Goal: Information Seeking & Learning: Find contact information

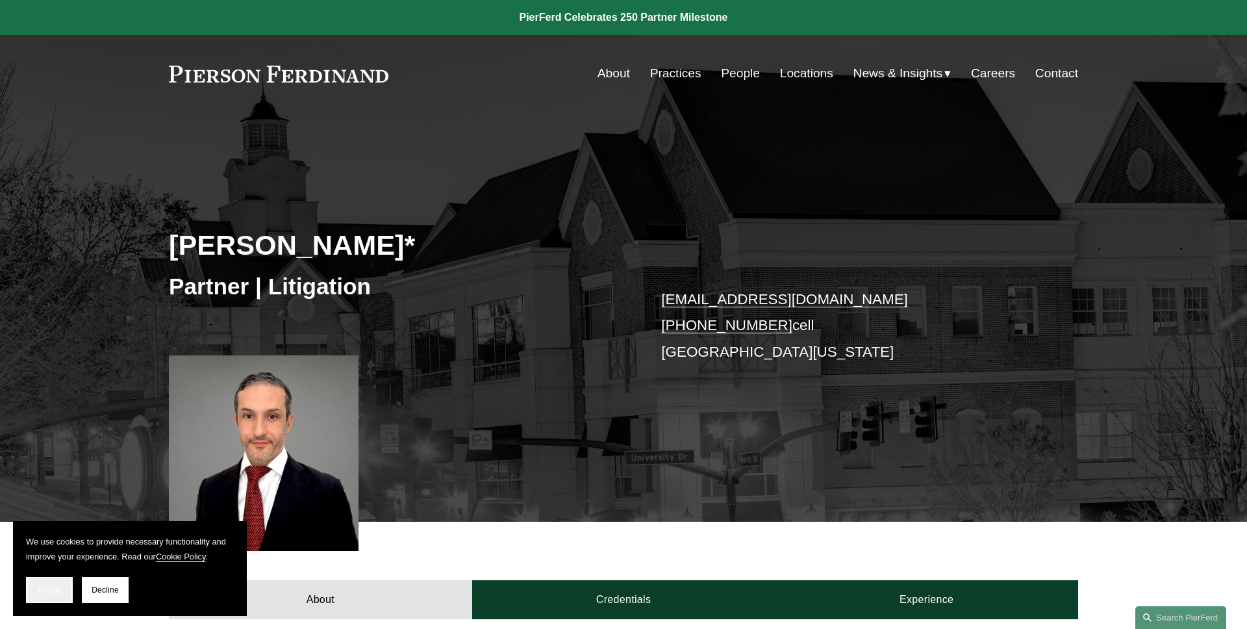
click at [42, 590] on span "Accept" at bounding box center [49, 589] width 25 height 9
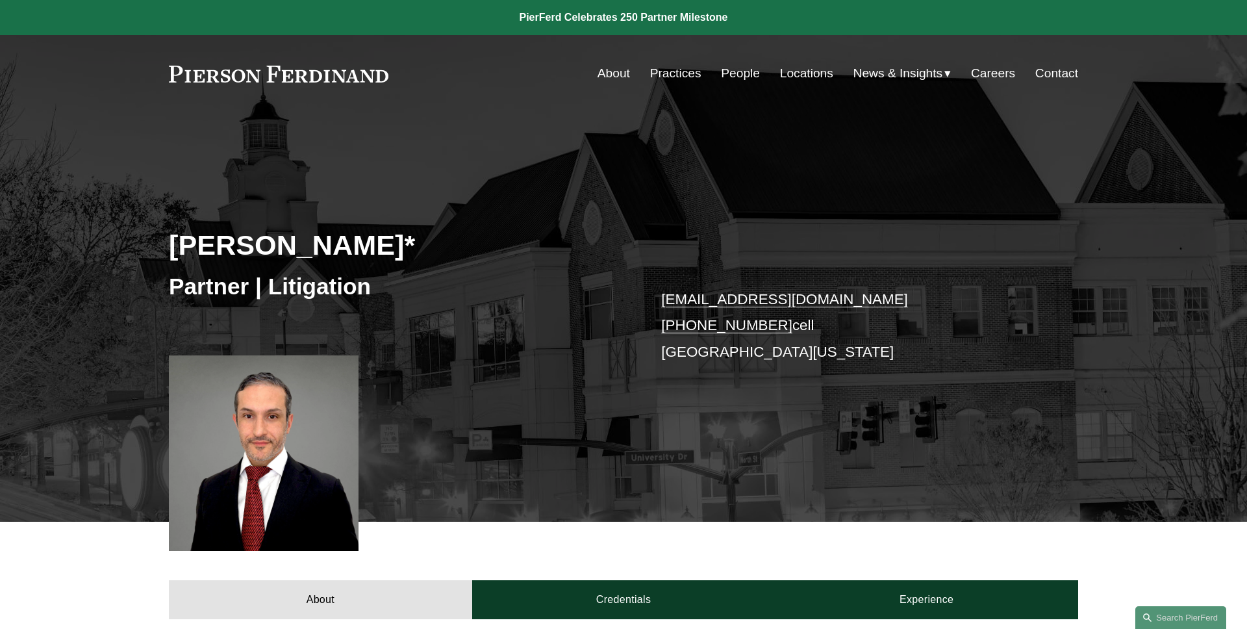
click at [751, 75] on link "People" at bounding box center [740, 73] width 39 height 25
click at [677, 380] on link "PDF" at bounding box center [675, 378] width 29 height 16
click at [738, 380] on link "vCard" at bounding box center [718, 378] width 39 height 16
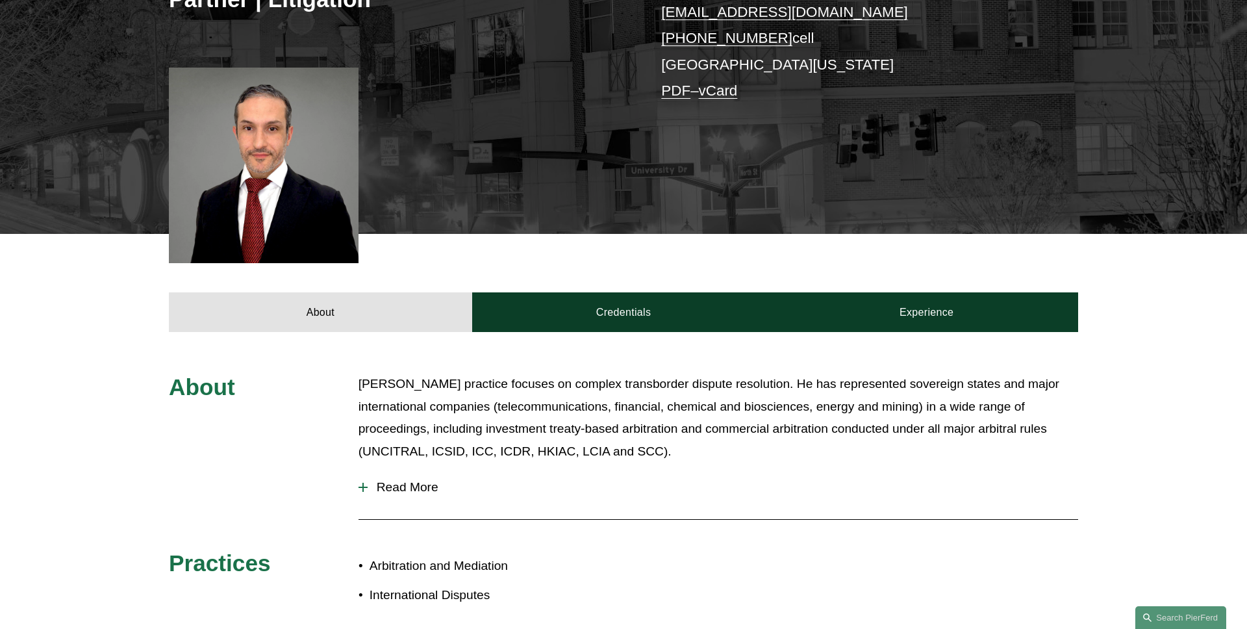
scroll to position [381, 0]
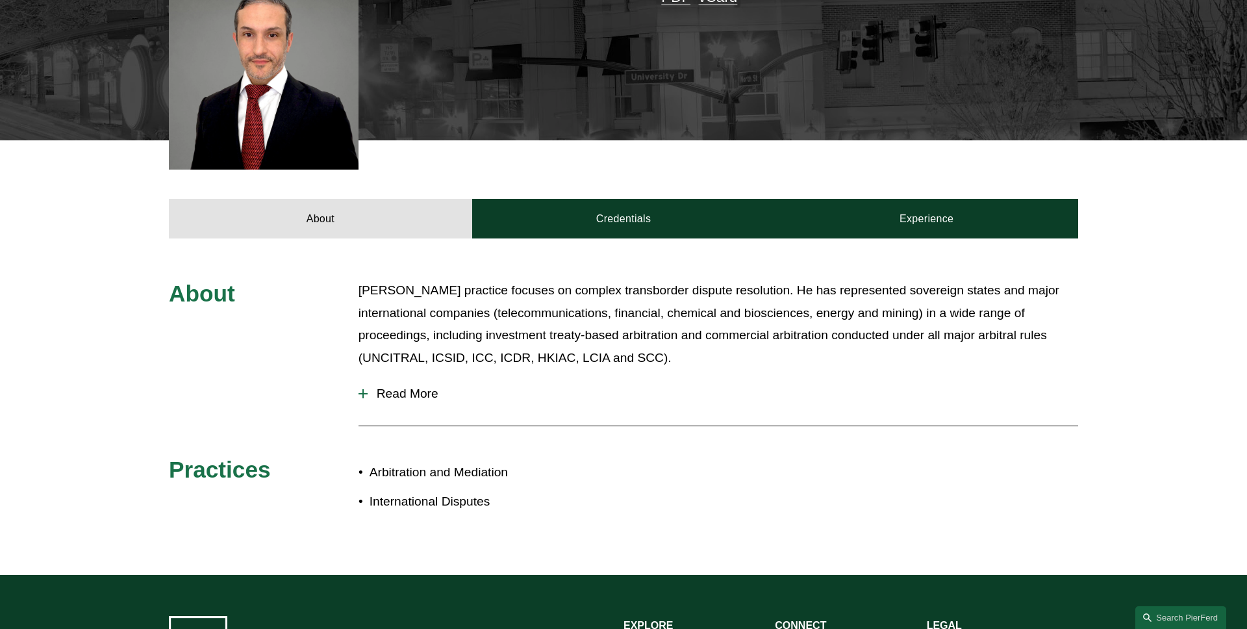
click at [396, 391] on span "Read More" at bounding box center [723, 393] width 711 height 14
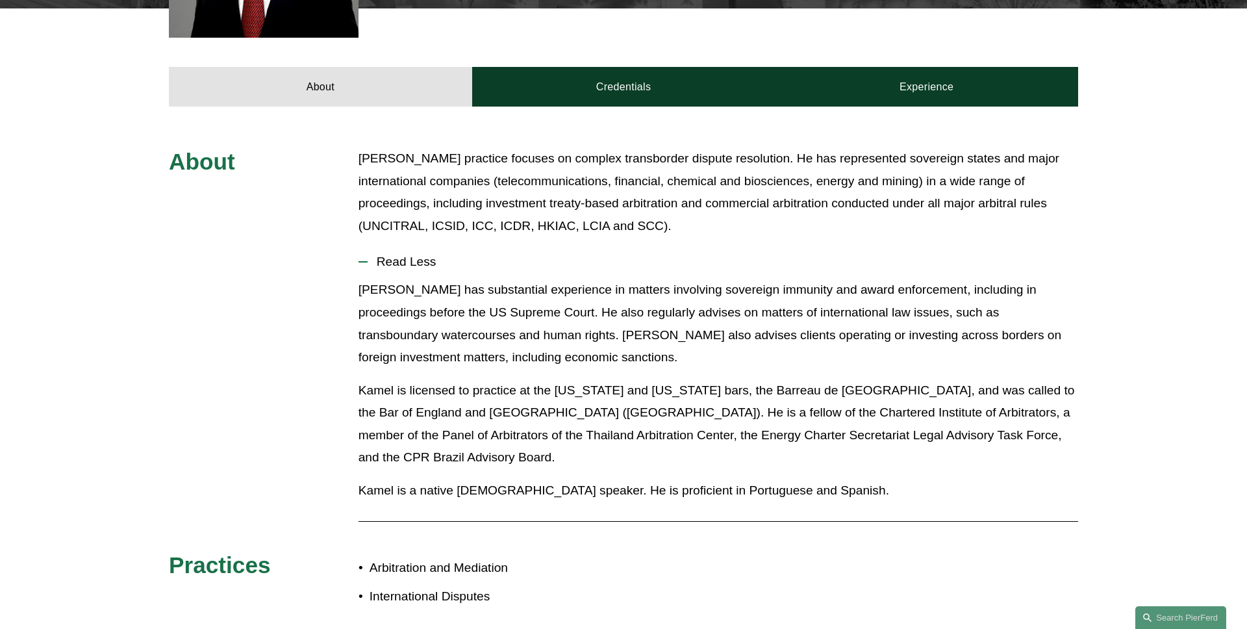
scroll to position [500, 0]
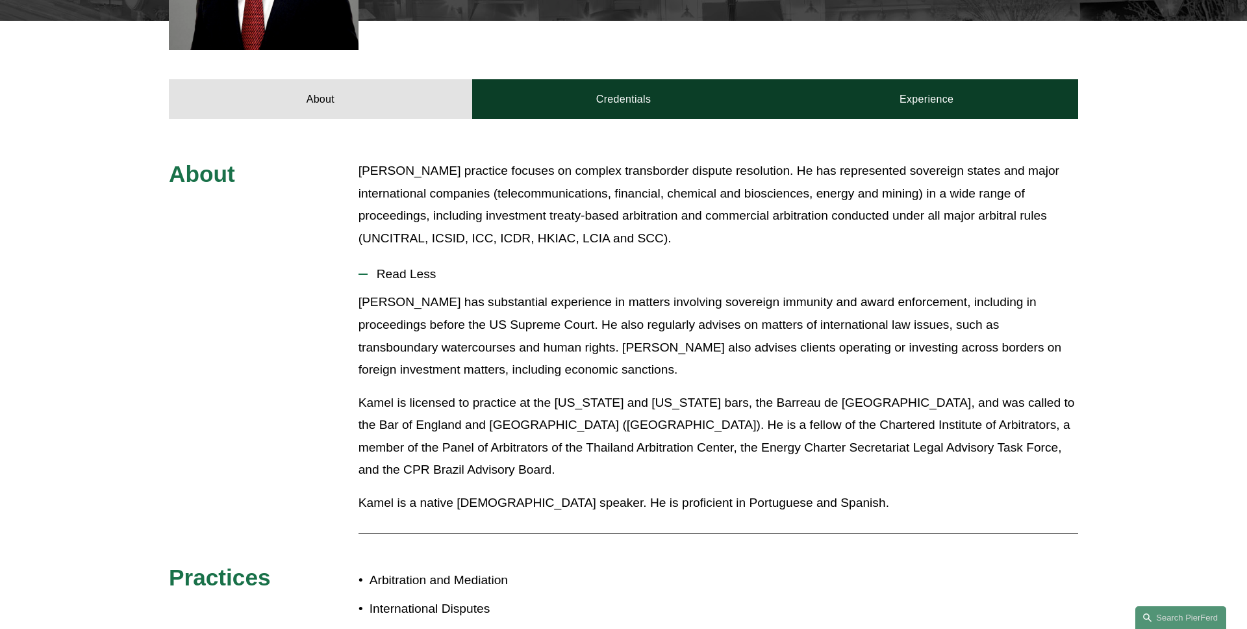
click at [396, 272] on span "Read Less" at bounding box center [723, 274] width 711 height 14
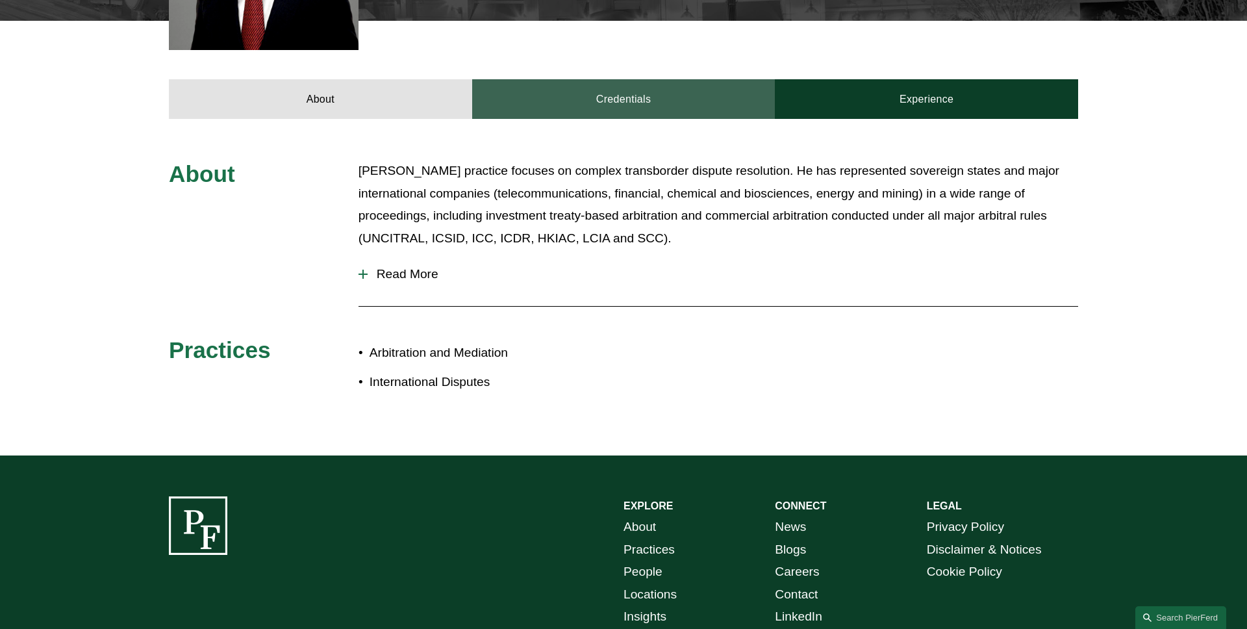
click at [555, 110] on link "Credentials" at bounding box center [623, 98] width 303 height 39
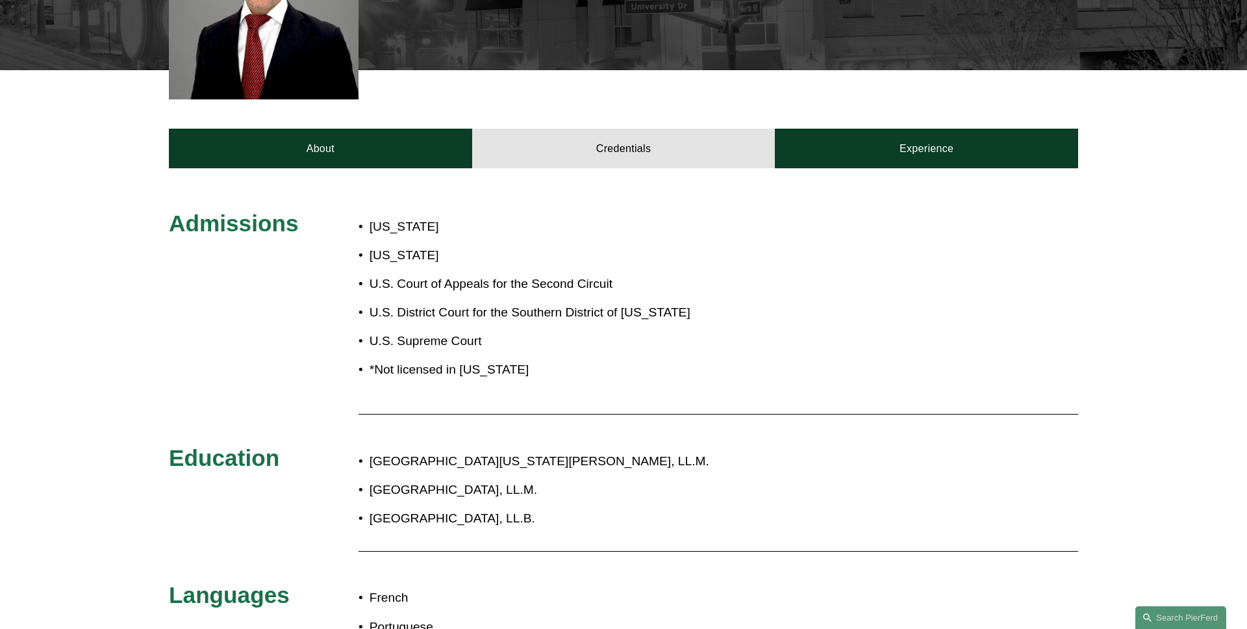
scroll to position [429, 0]
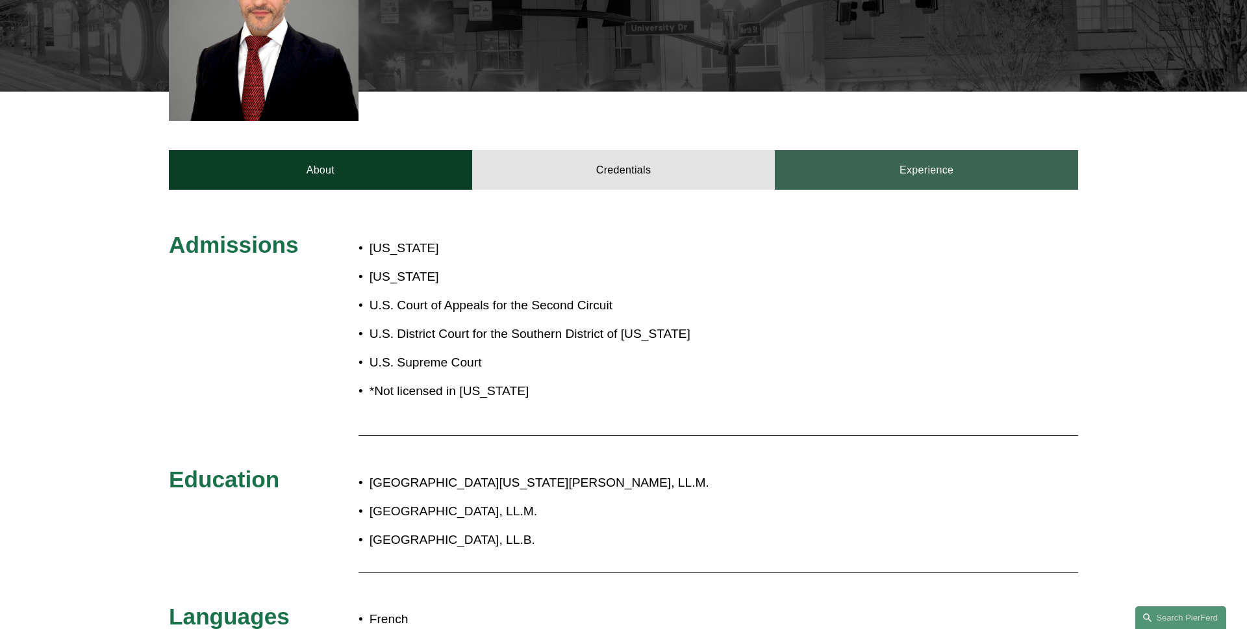
click at [823, 177] on link "Experience" at bounding box center [926, 169] width 303 height 39
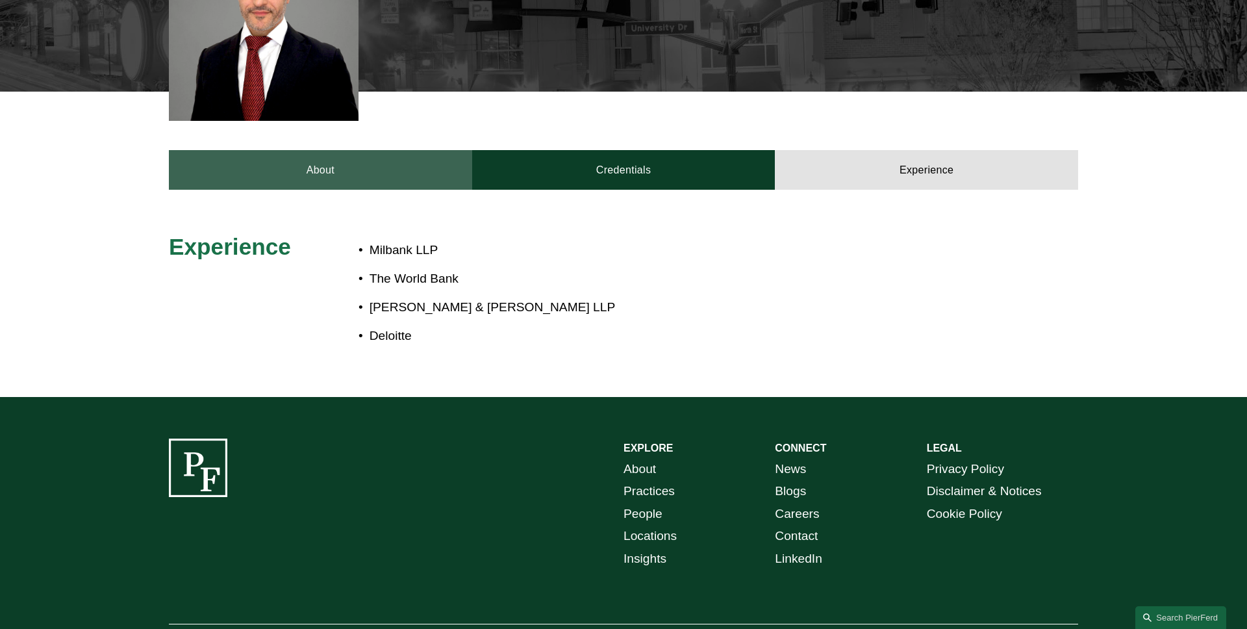
click at [347, 168] on link "About" at bounding box center [320, 169] width 303 height 39
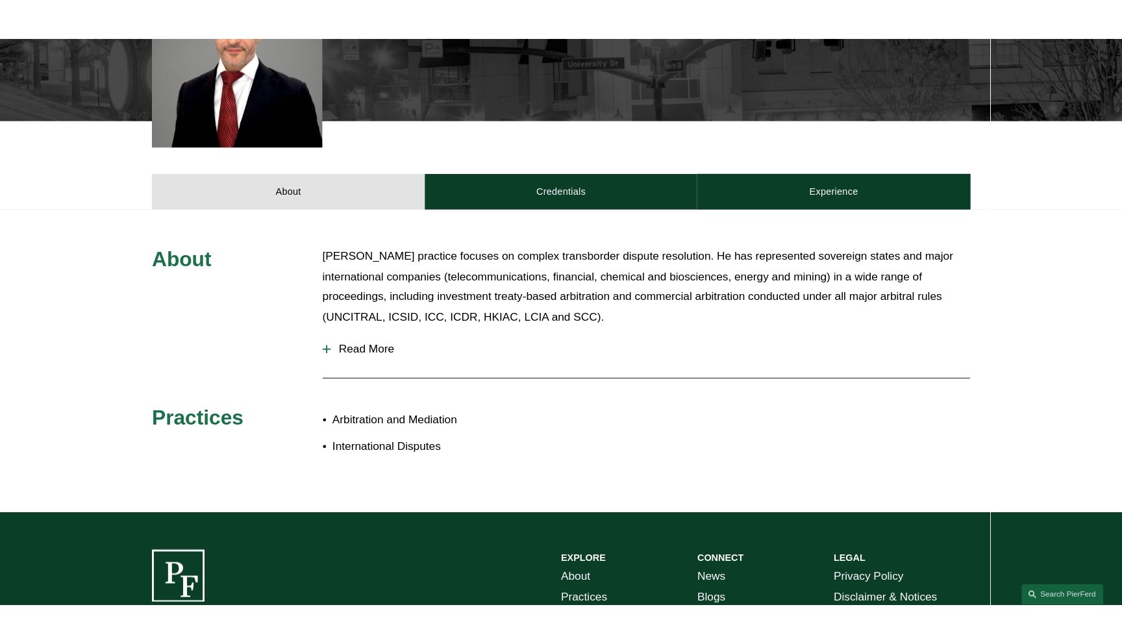
scroll to position [0, 0]
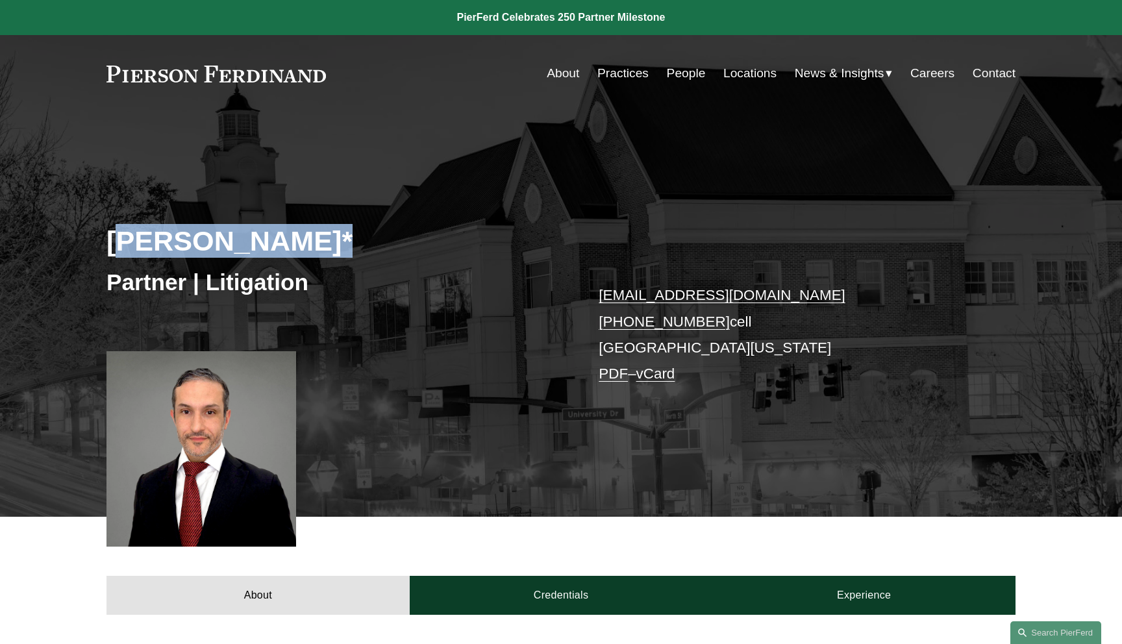
drag, startPoint x: 309, startPoint y: 242, endPoint x: 118, endPoint y: 242, distance: 191.0
click at [118, 242] on h2 "[PERSON_NAME]*" at bounding box center [334, 241] width 455 height 34
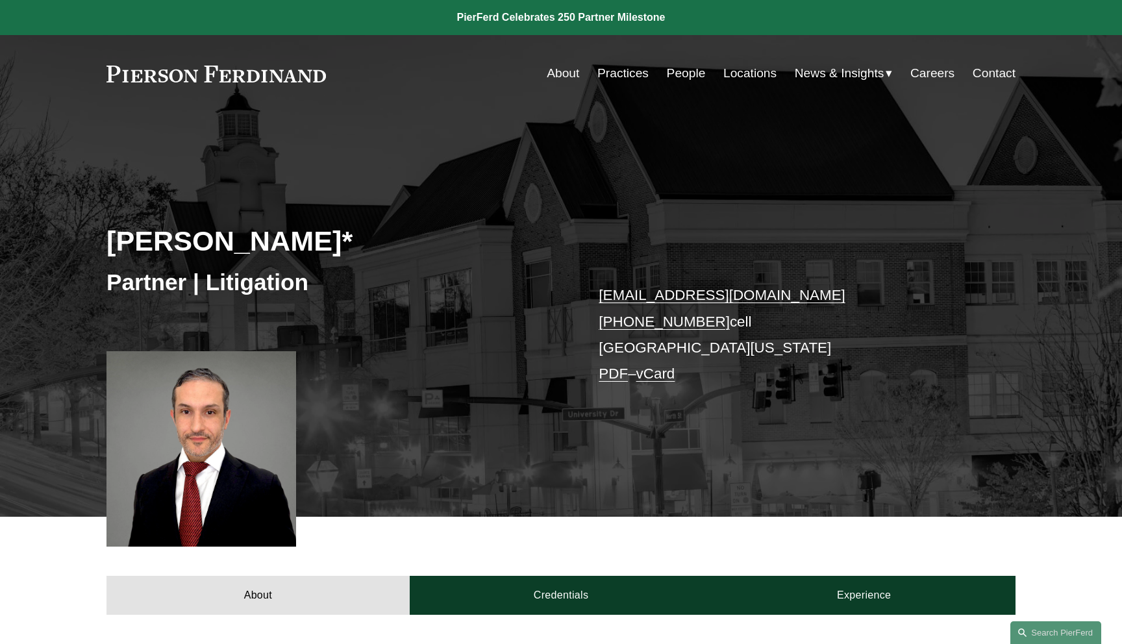
click at [310, 236] on h2 "[PERSON_NAME]*" at bounding box center [334, 241] width 455 height 34
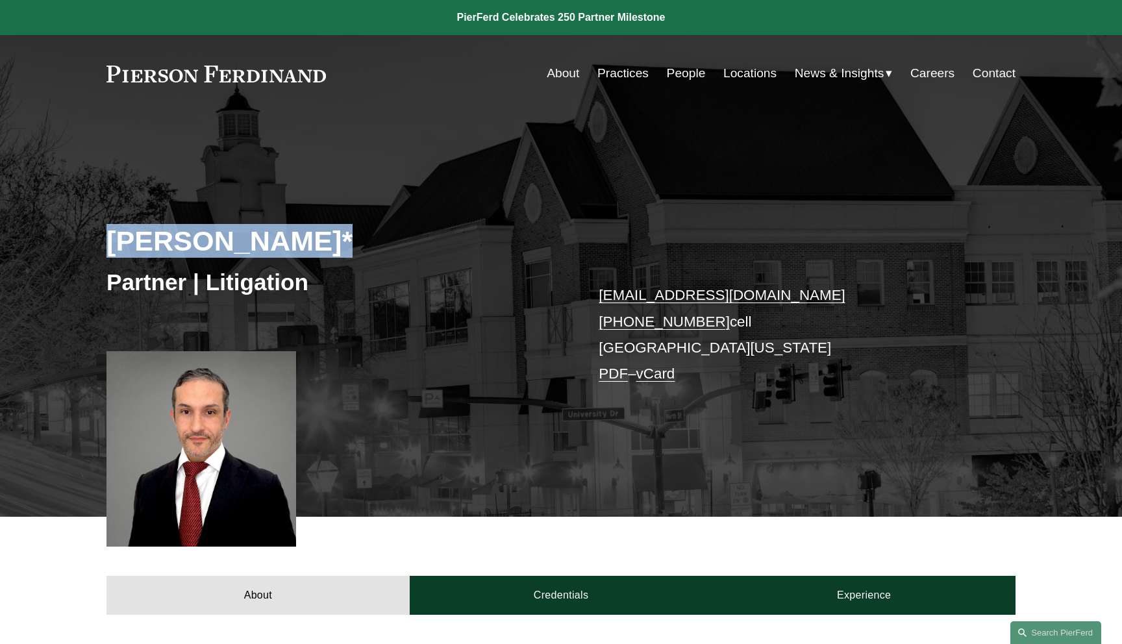
drag, startPoint x: 311, startPoint y: 238, endPoint x: 82, endPoint y: 238, distance: 228.6
click at [82, 238] on div "Kamel Aitelaj* Partner | Litigation kamel.aitelaj@pierferd.com +1.301.775.3657 …" at bounding box center [561, 332] width 1122 height 372
copy h2 "[PERSON_NAME]*"
click at [472, 216] on div "Kamel Aitelaj* Partner | Litigation kamel.aitelaj@pierferd.com +1.301.775.3657 …" at bounding box center [561, 332] width 1122 height 372
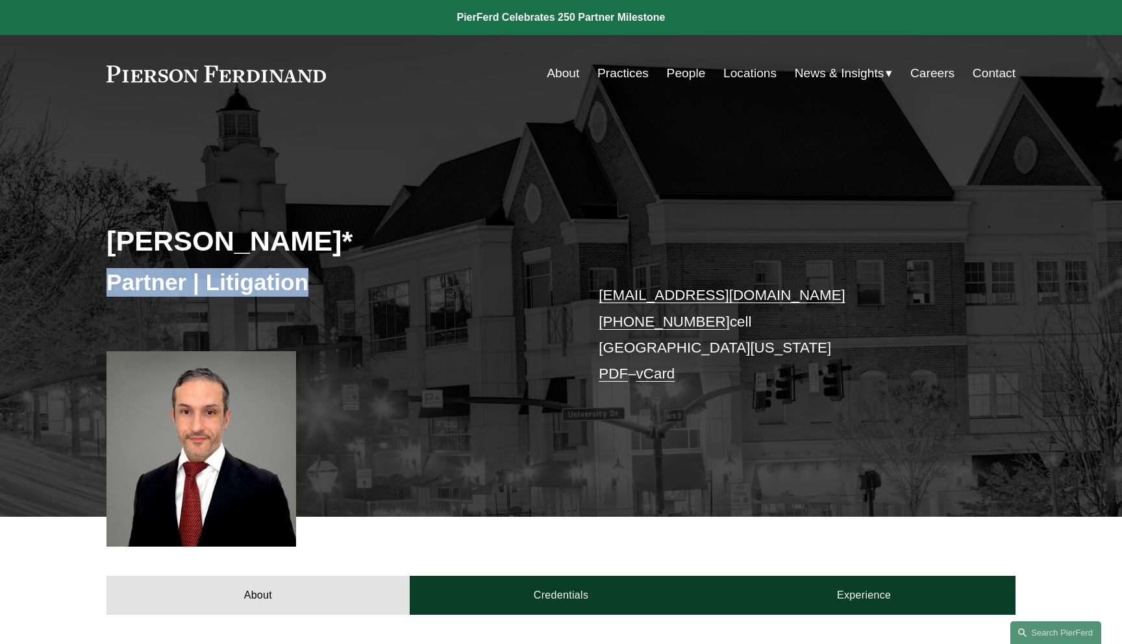
drag, startPoint x: 292, startPoint y: 281, endPoint x: 77, endPoint y: 281, distance: 215.0
click at [85, 281] on div "Kamel Aitelaj* Partner | Litigation kamel.aitelaj@pierferd.com +1.301.775.3657 …" at bounding box center [561, 332] width 1122 height 372
copy h3 "Partner | Litigation"
click at [457, 297] on div "Partner | Litigation" at bounding box center [334, 282] width 455 height 39
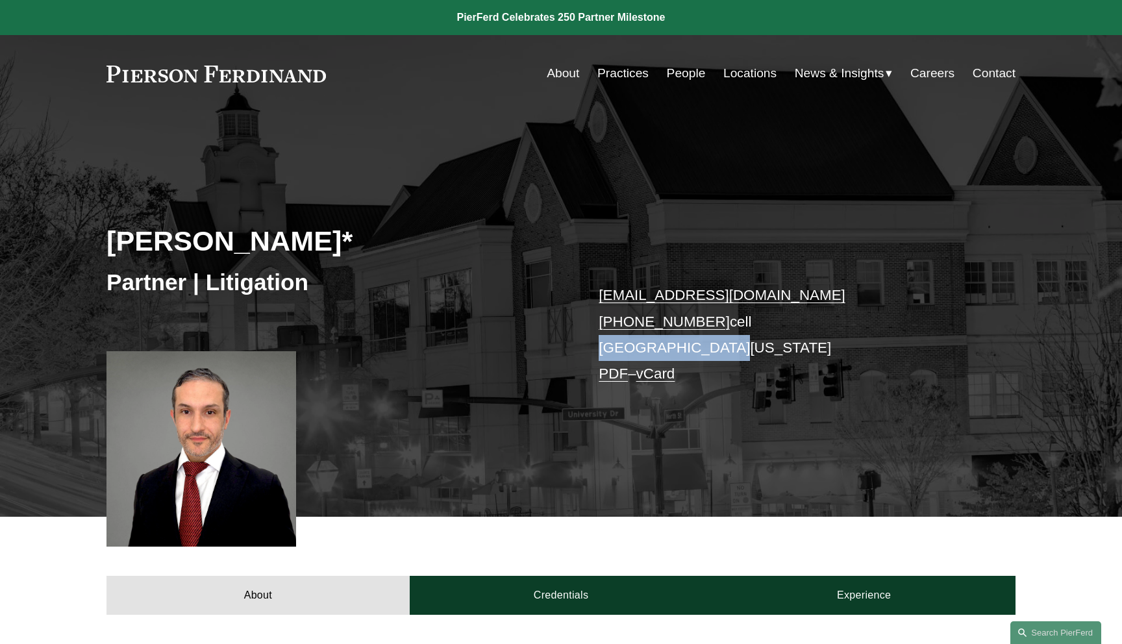
drag, startPoint x: 716, startPoint y: 347, endPoint x: 593, endPoint y: 347, distance: 122.8
click at [592, 347] on div "Kamel Aitelaj* Partner | Litigation kamel.aitelaj@pierferd.com +1.301.775.3657 …" at bounding box center [561, 332] width 1122 height 372
copy p "[GEOGRAPHIC_DATA][US_STATE]"
click at [529, 342] on div "Kamel Aitelaj* Partner | Litigation kamel.aitelaj@pierferd.com +1.301.775.3657 …" at bounding box center [561, 332] width 1122 height 372
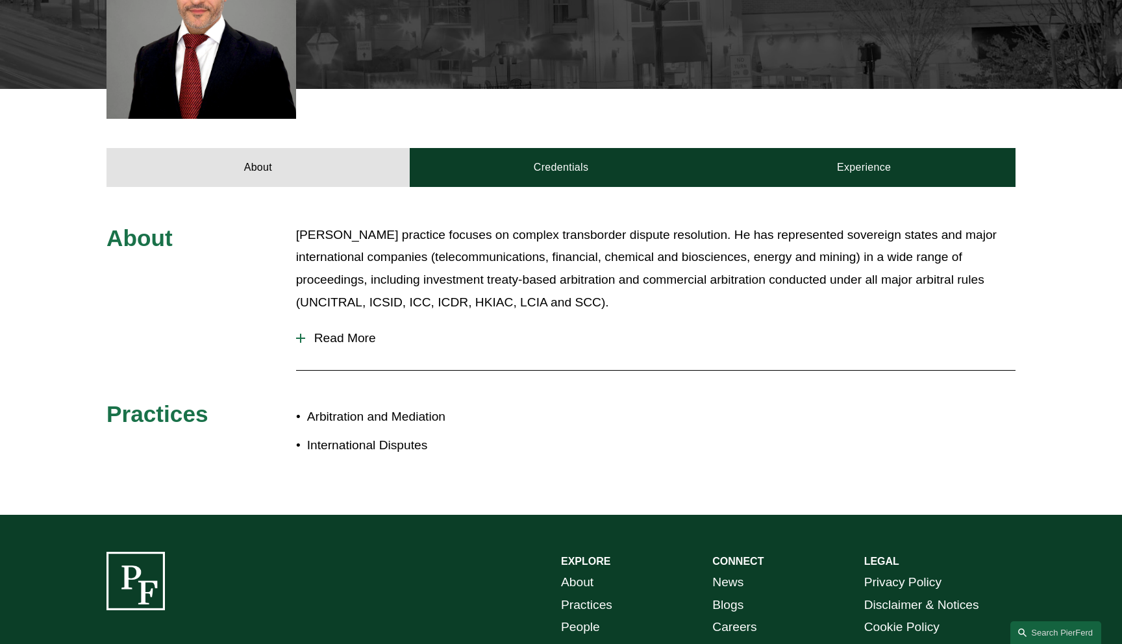
scroll to position [445, 0]
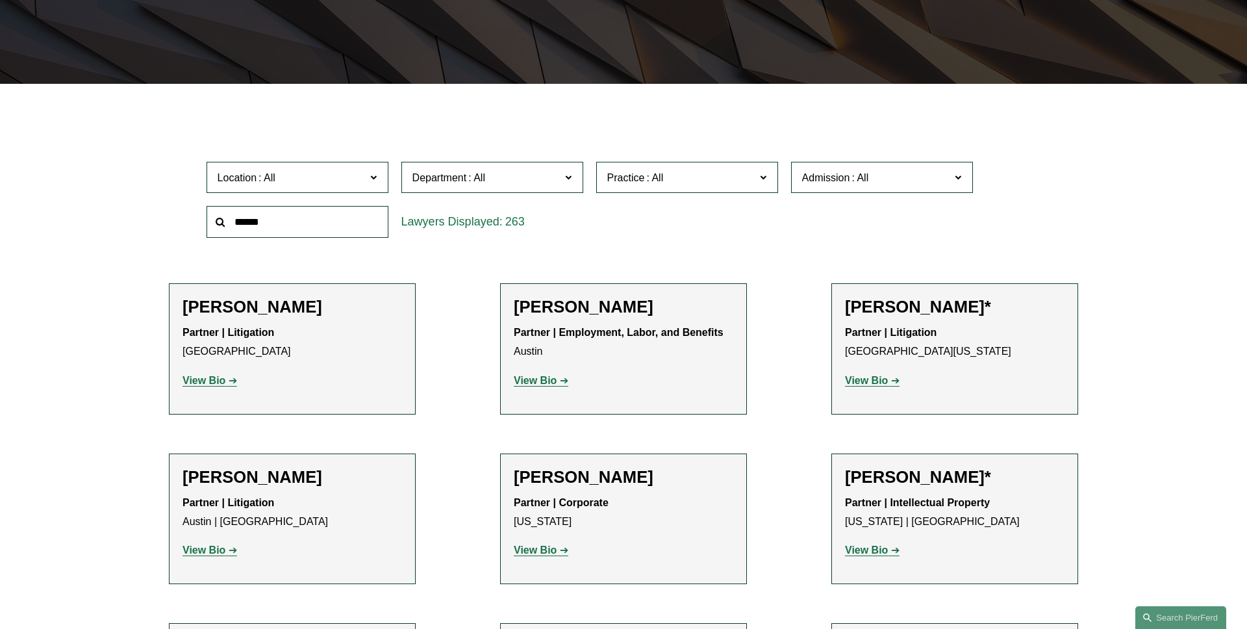
scroll to position [314, 0]
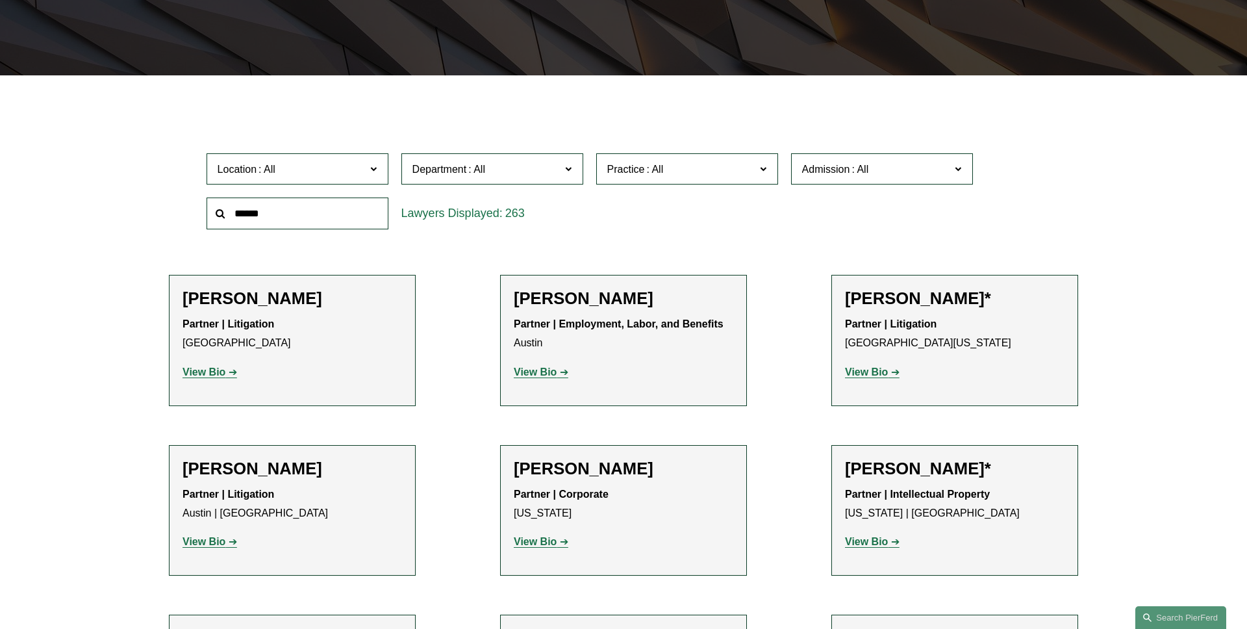
click at [867, 366] on strong "View Bio" at bounding box center [866, 371] width 43 height 11
click at [347, 166] on span "Location" at bounding box center [292, 169] width 149 height 18
click at [0, 0] on link "[GEOGRAPHIC_DATA][US_STATE]" at bounding box center [0, 0] width 0 height 0
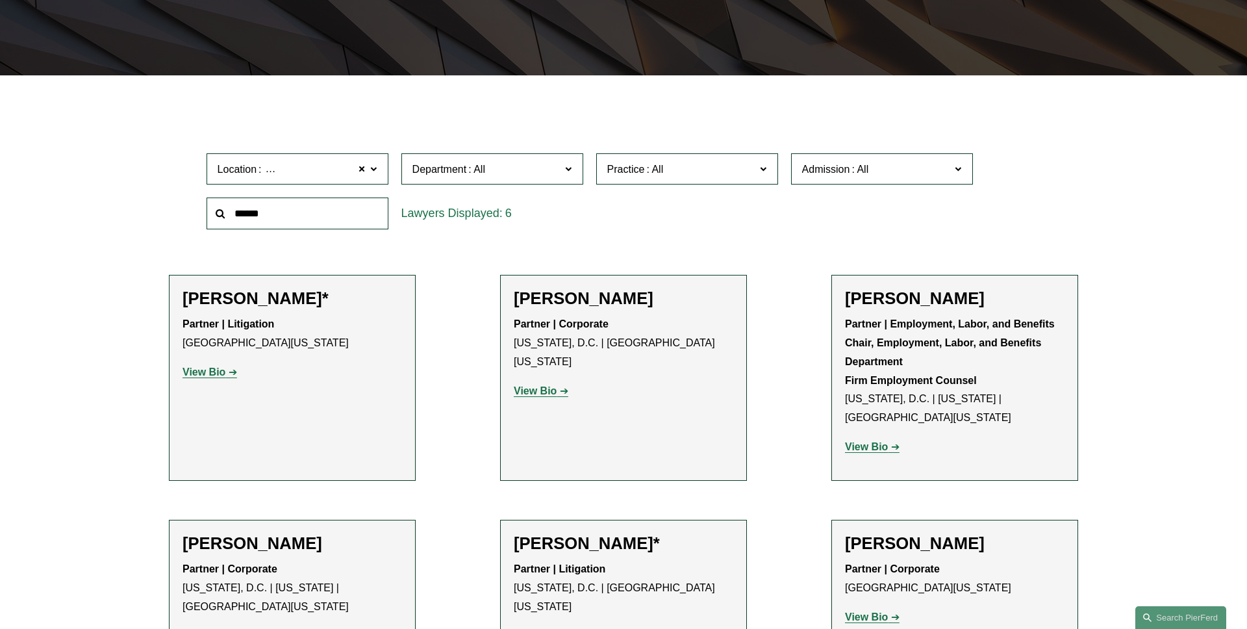
click at [564, 175] on label "Department" at bounding box center [492, 169] width 182 height 32
click at [0, 0] on link "Litigation" at bounding box center [0, 0] width 0 height 0
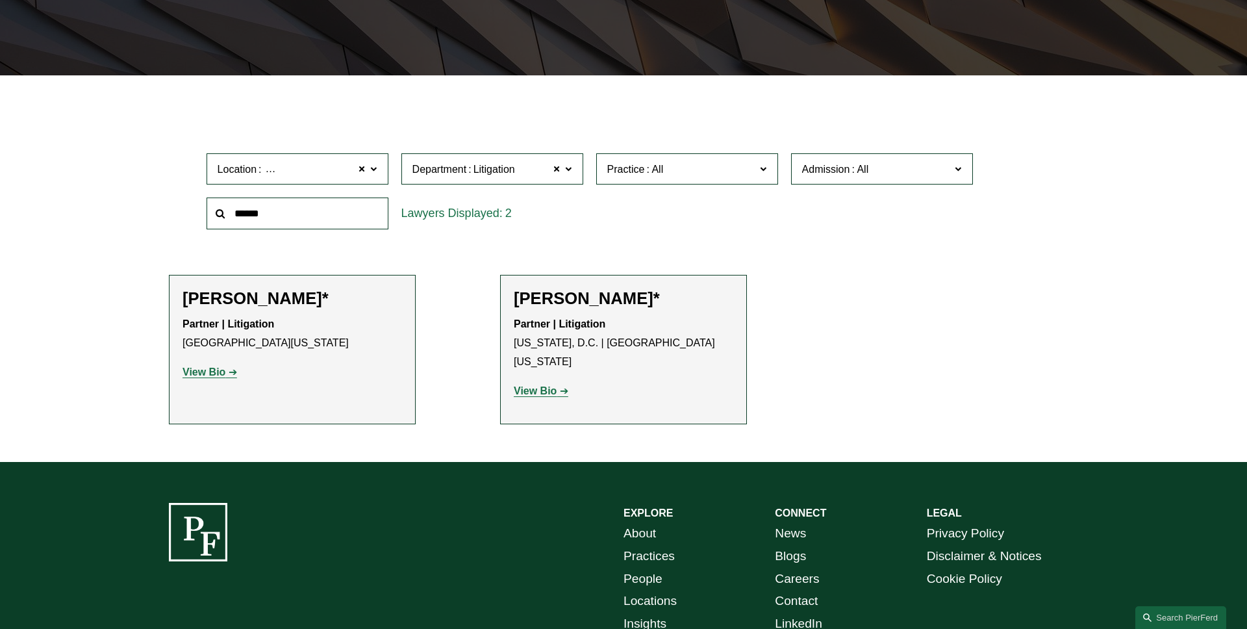
click at [690, 164] on span "Practice" at bounding box center [681, 169] width 149 height 18
click at [0, 0] on link "Arbitration and Mediation" at bounding box center [0, 0] width 0 height 0
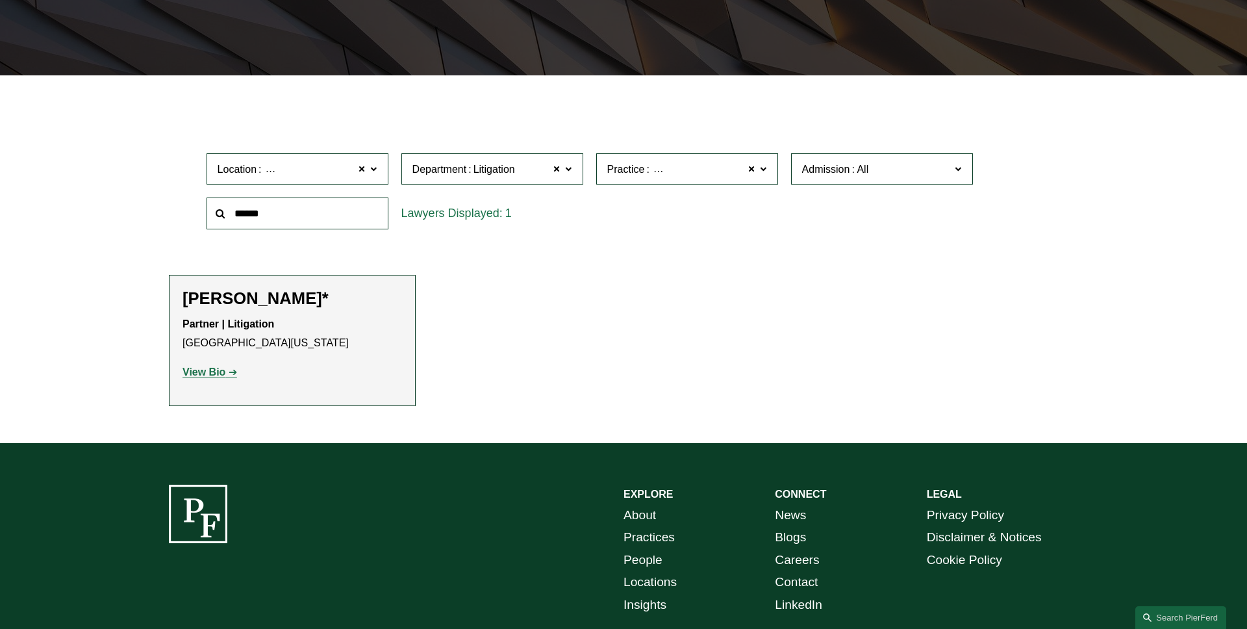
click at [762, 177] on label "Practice Arbitration and Mediation" at bounding box center [687, 169] width 182 height 32
click at [0, 0] on link "International Disputes" at bounding box center [0, 0] width 0 height 0
click at [755, 173] on span at bounding box center [752, 168] width 8 height 17
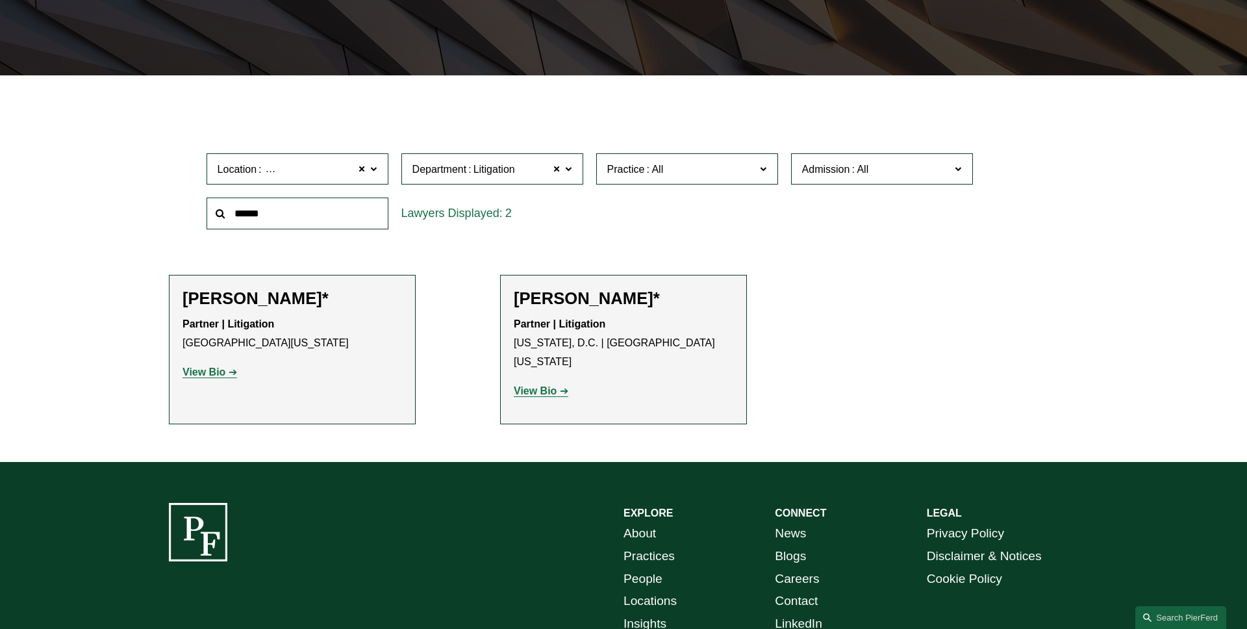
click at [852, 171] on span at bounding box center [860, 169] width 21 height 11
click at [0, 0] on link "[US_STATE]" at bounding box center [0, 0] width 0 height 0
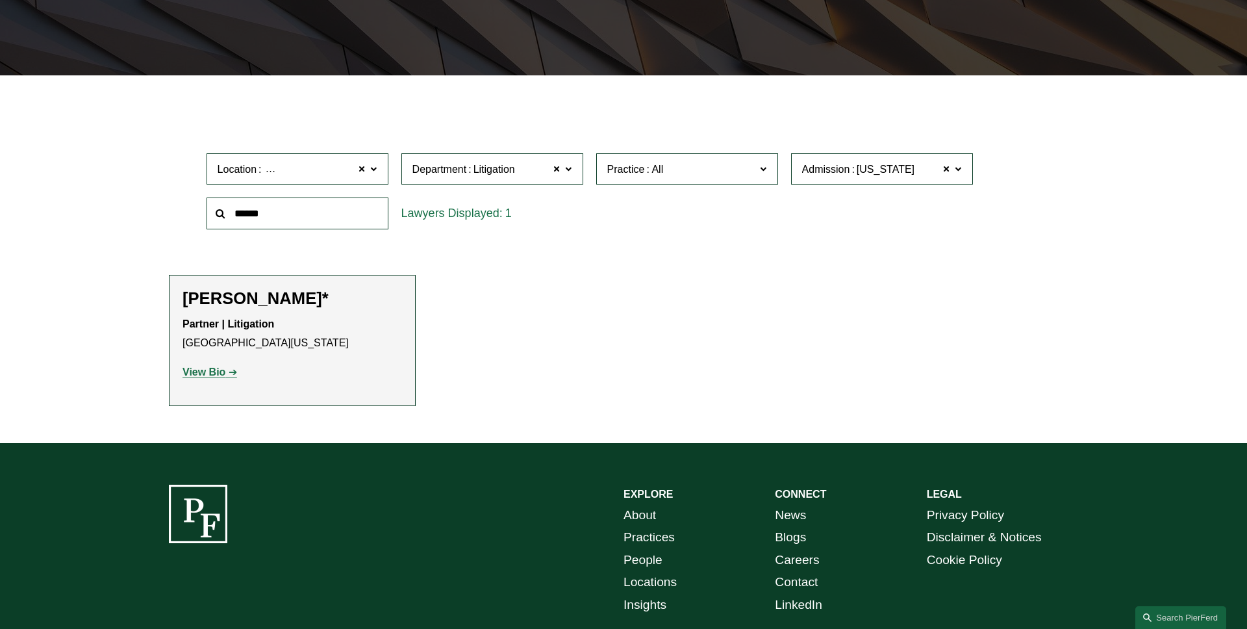
click at [960, 171] on span at bounding box center [958, 168] width 6 height 17
click at [0, 0] on link "[US_STATE]" at bounding box center [0, 0] width 0 height 0
click at [361, 175] on span at bounding box center [363, 168] width 8 height 17
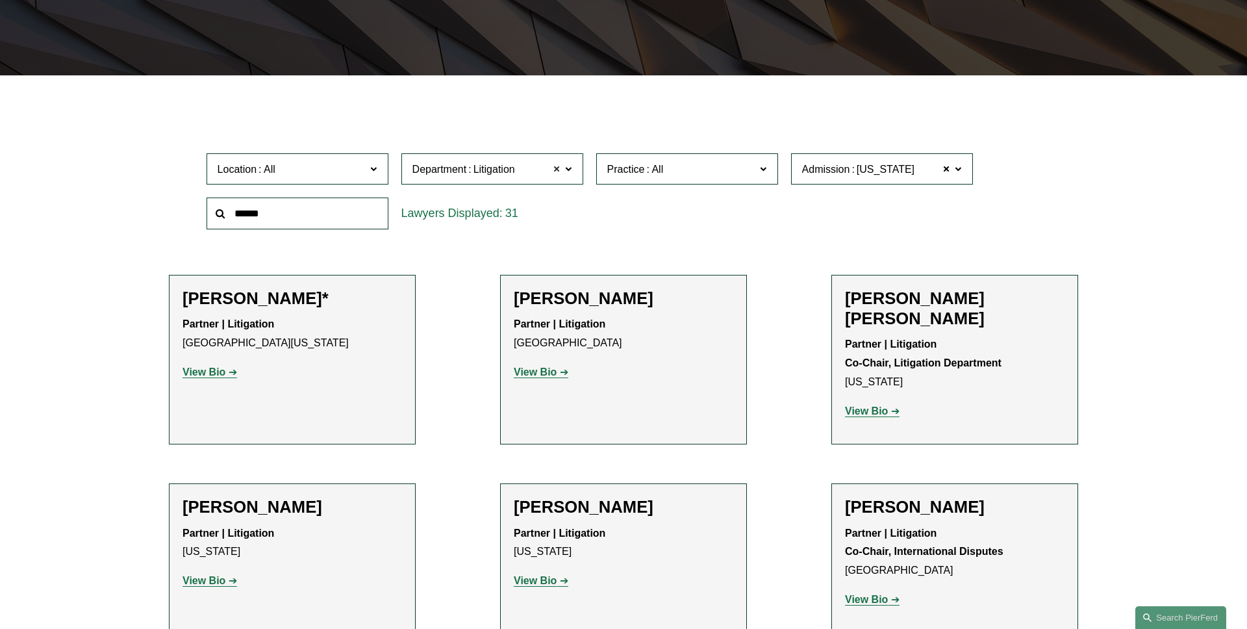
click at [555, 171] on span at bounding box center [557, 168] width 8 height 17
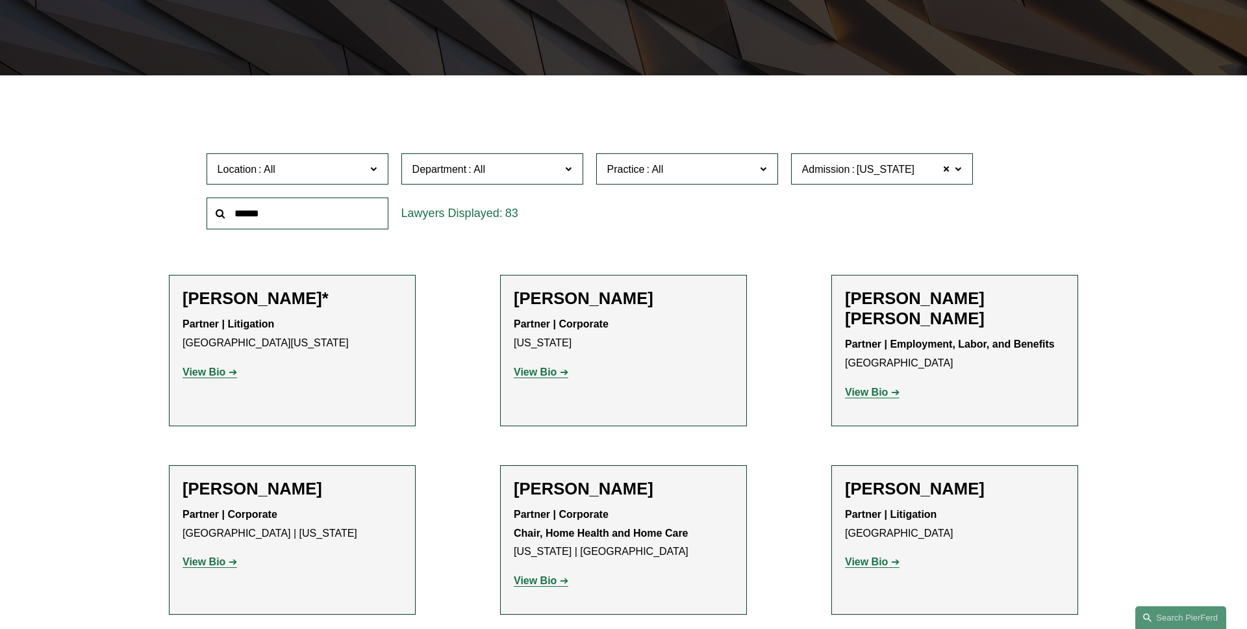
click at [961, 173] on label "Admission New York" at bounding box center [882, 169] width 182 height 32
click at [0, 0] on link "[US_STATE]" at bounding box center [0, 0] width 0 height 0
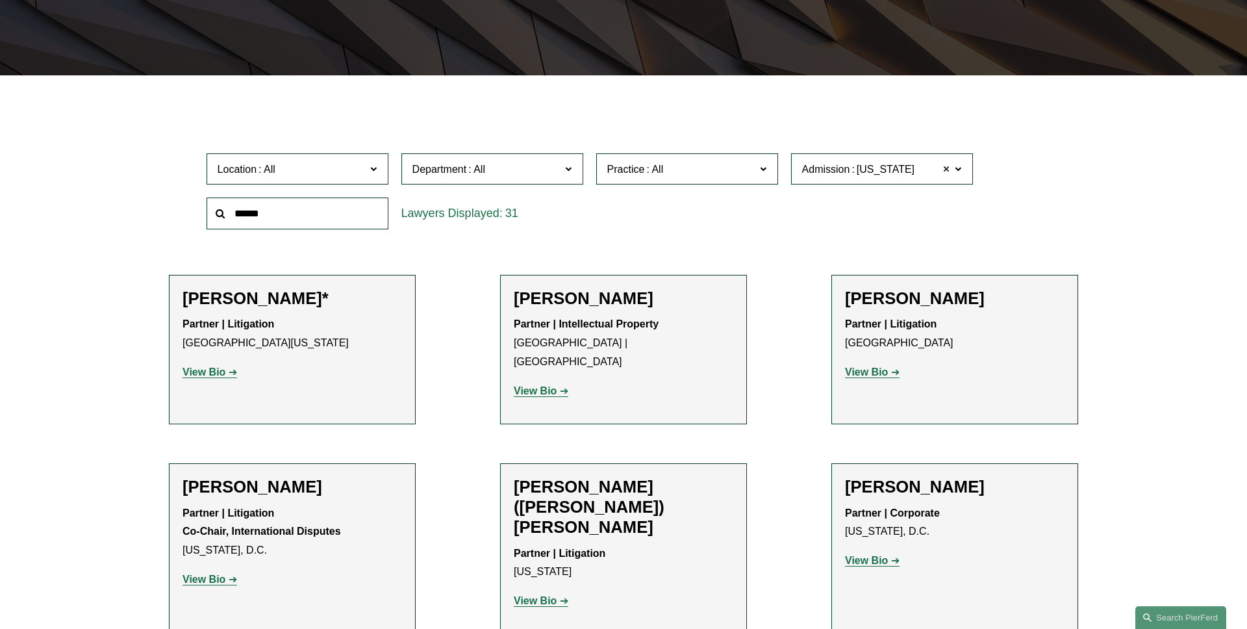
click at [946, 169] on span at bounding box center [947, 168] width 8 height 17
